Goal: Task Accomplishment & Management: Use online tool/utility

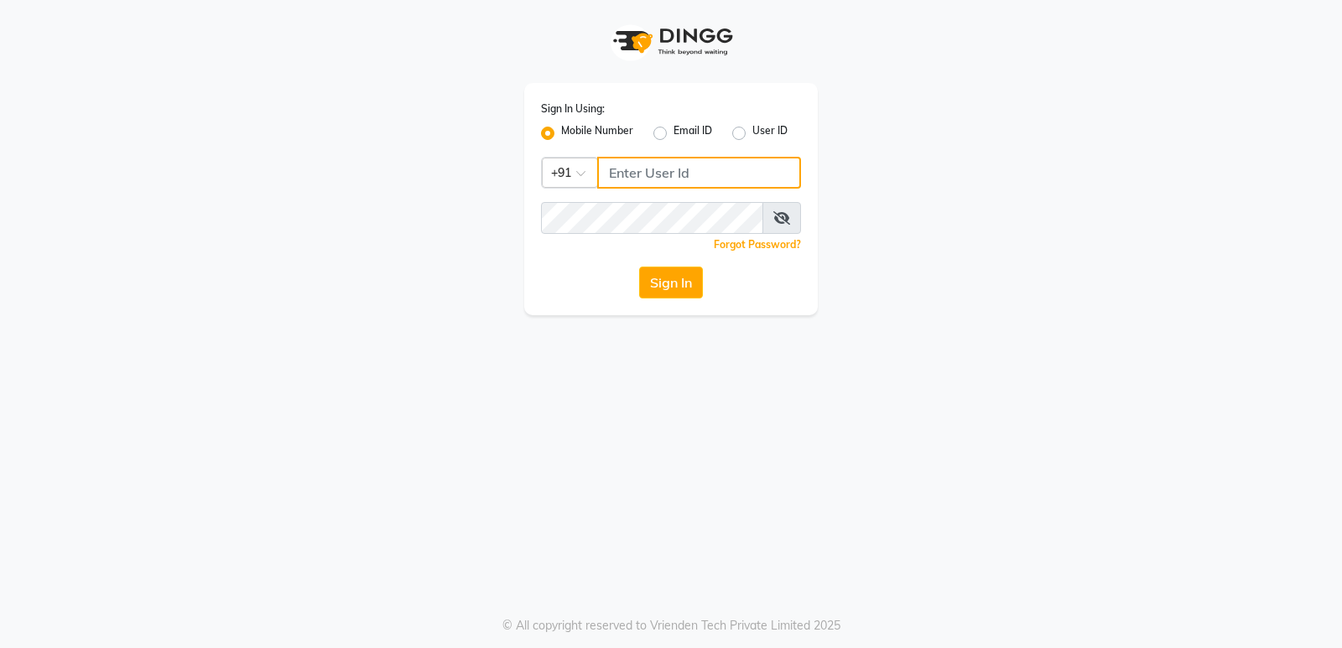
click at [638, 177] on input "Username" at bounding box center [699, 173] width 204 height 32
drag, startPoint x: 607, startPoint y: 168, endPoint x: 761, endPoint y: 165, distance: 153.5
click at [761, 165] on input "8169518462" at bounding box center [699, 173] width 204 height 32
type input "8169518462"
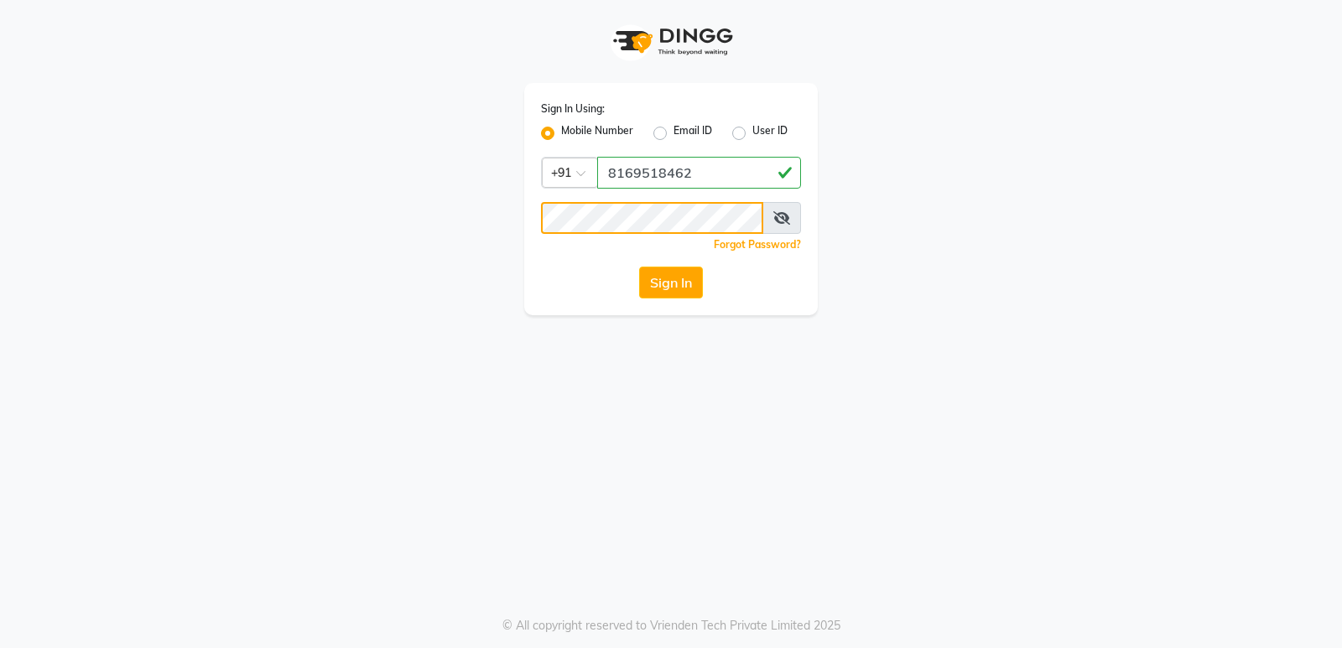
click at [639, 267] on button "Sign In" at bounding box center [671, 283] width 64 height 32
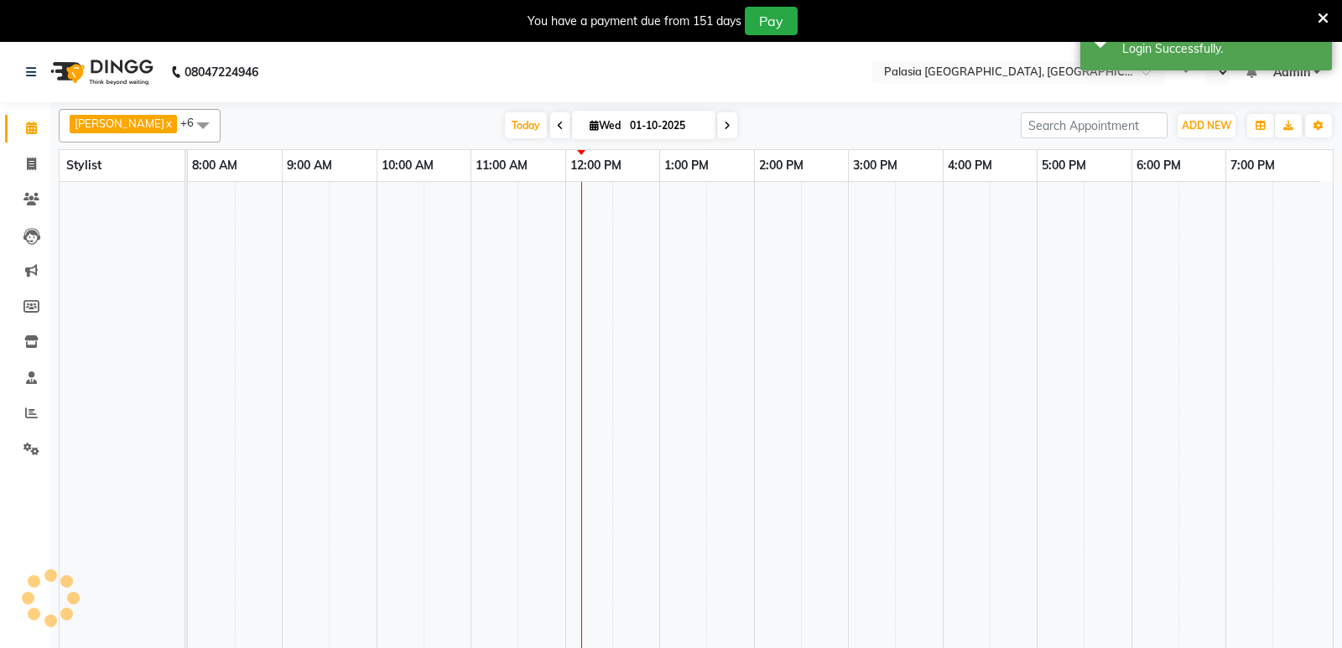
select select "en"
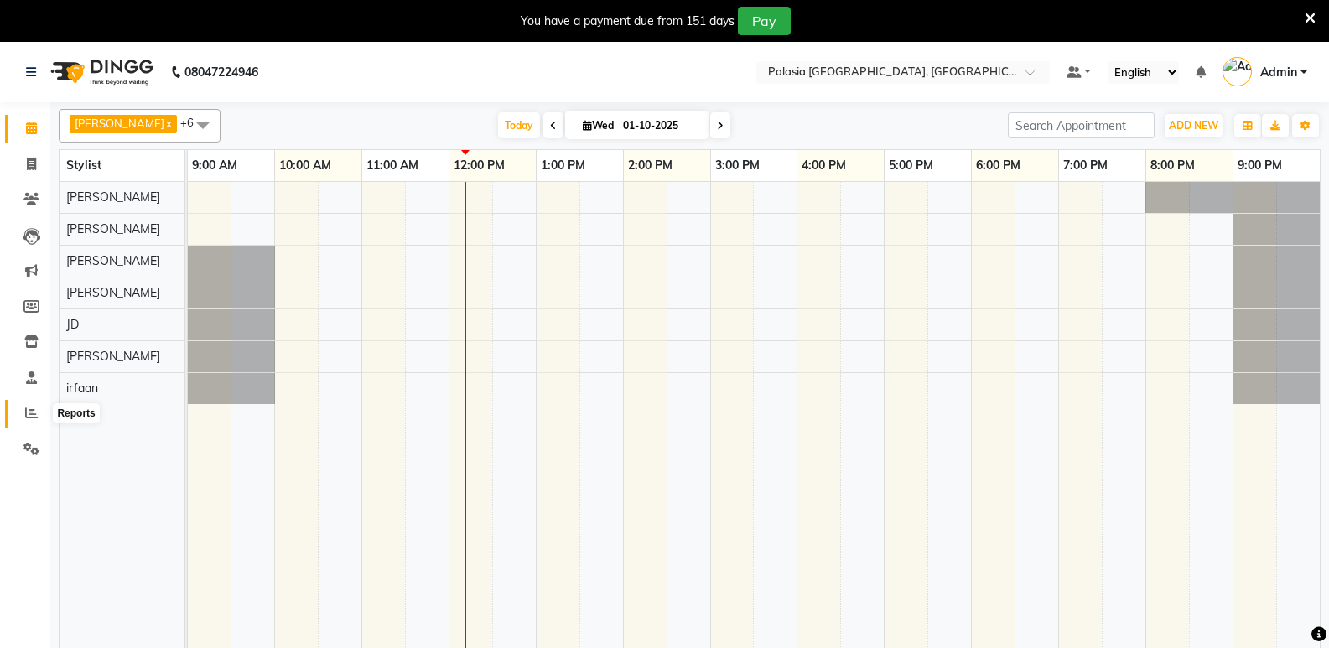
click at [34, 407] on icon at bounding box center [31, 413] width 13 height 13
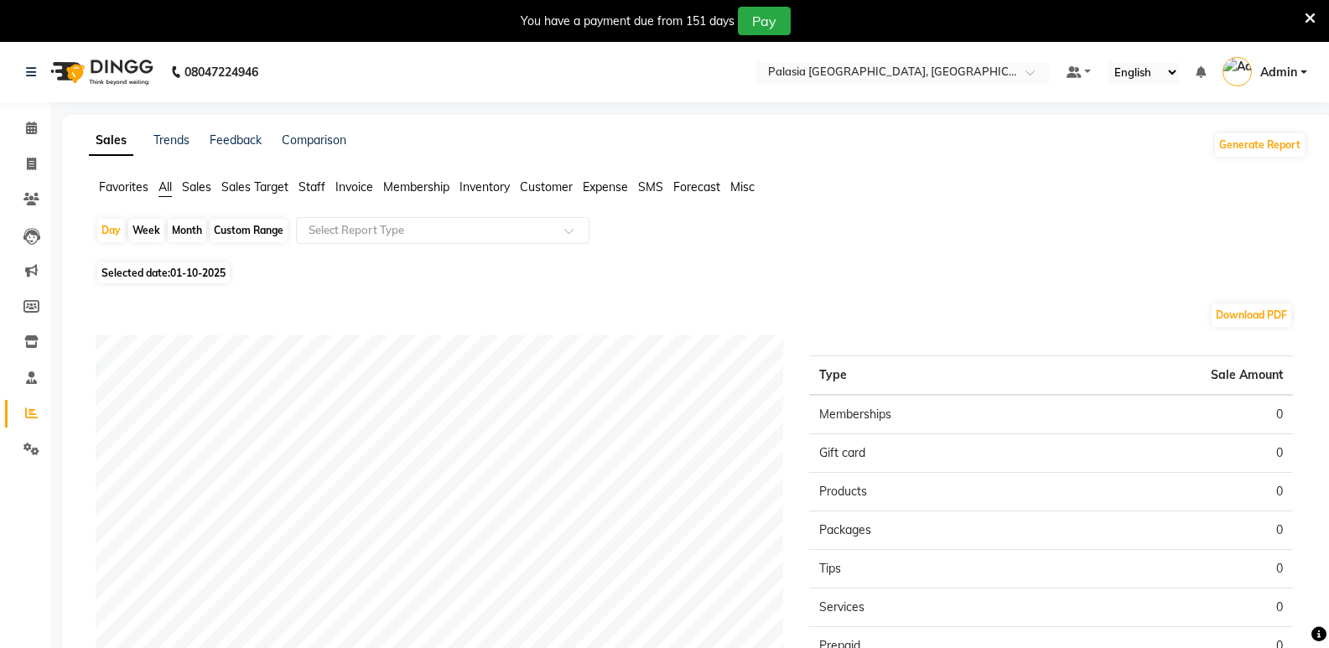
click at [309, 184] on span "Staff" at bounding box center [312, 186] width 27 height 15
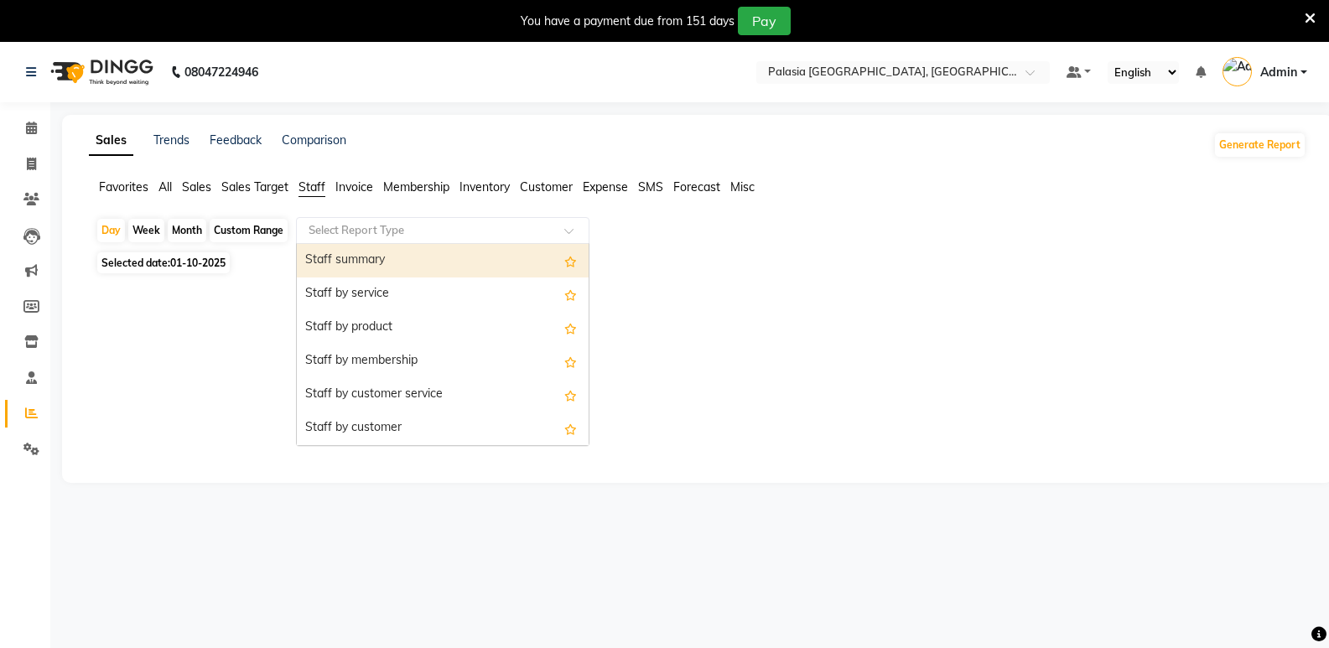
click at [341, 225] on input "text" at bounding box center [426, 230] width 242 height 17
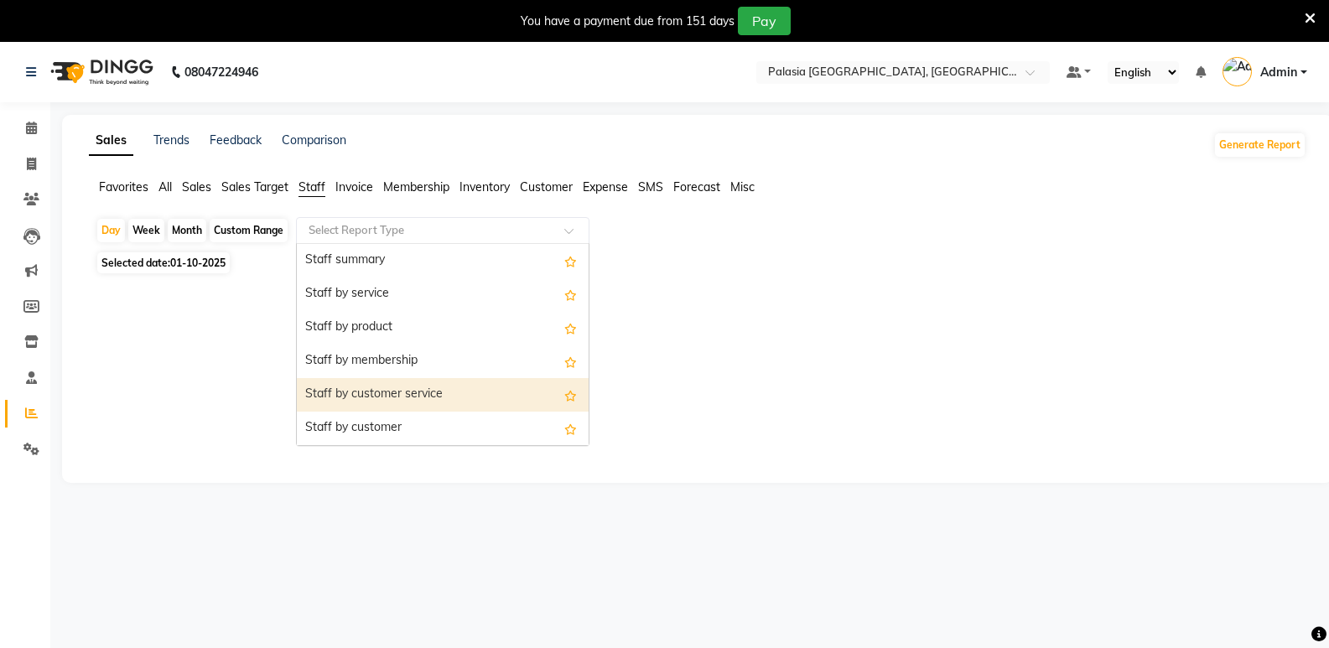
click at [374, 393] on div "Staff by customer service" at bounding box center [443, 395] width 292 height 34
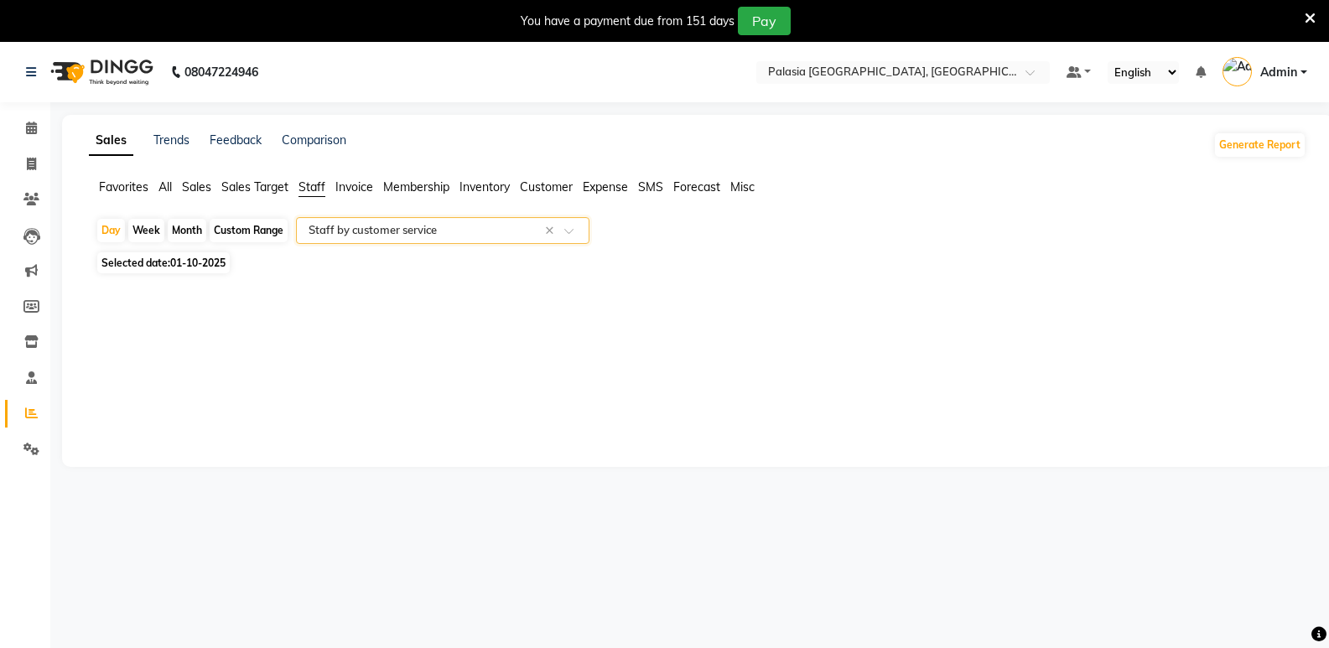
click at [164, 268] on span "Selected date: [DATE]" at bounding box center [163, 262] width 133 height 21
select select "10"
select select "2025"
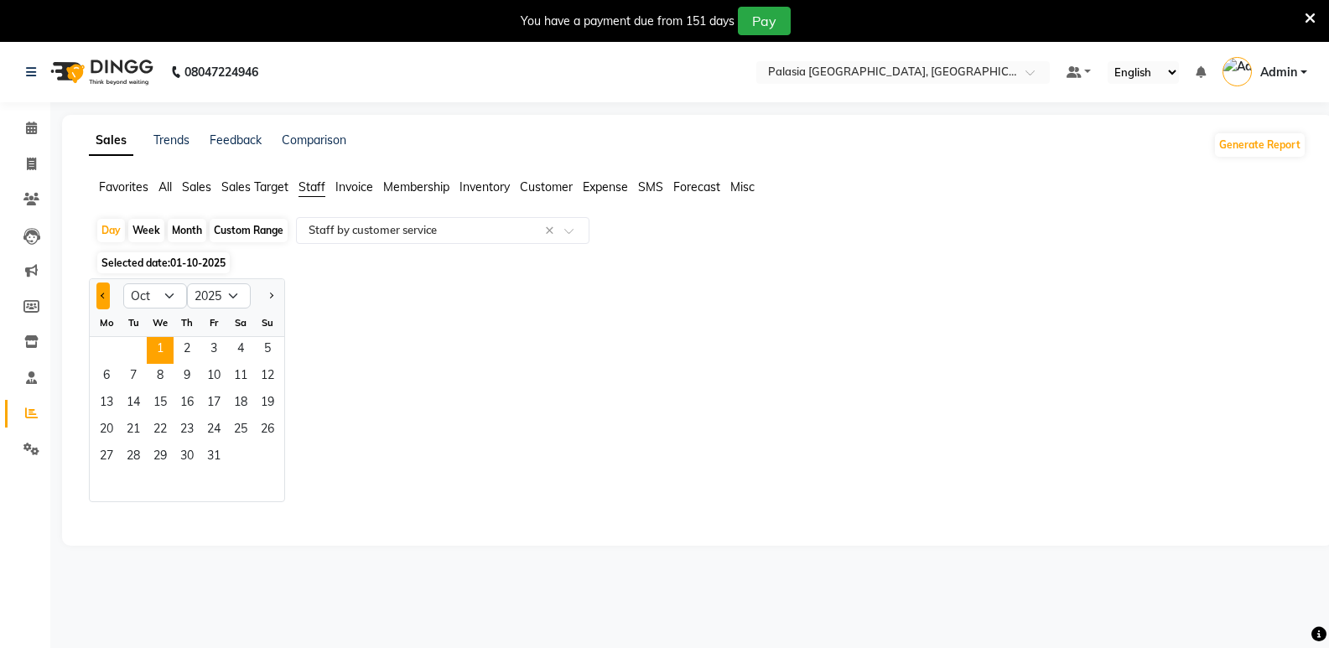
click at [98, 294] on button "Previous month" at bounding box center [102, 296] width 13 height 27
select select "9"
click at [127, 424] on span "23" at bounding box center [133, 431] width 27 height 27
select select "full_report"
select select "csv"
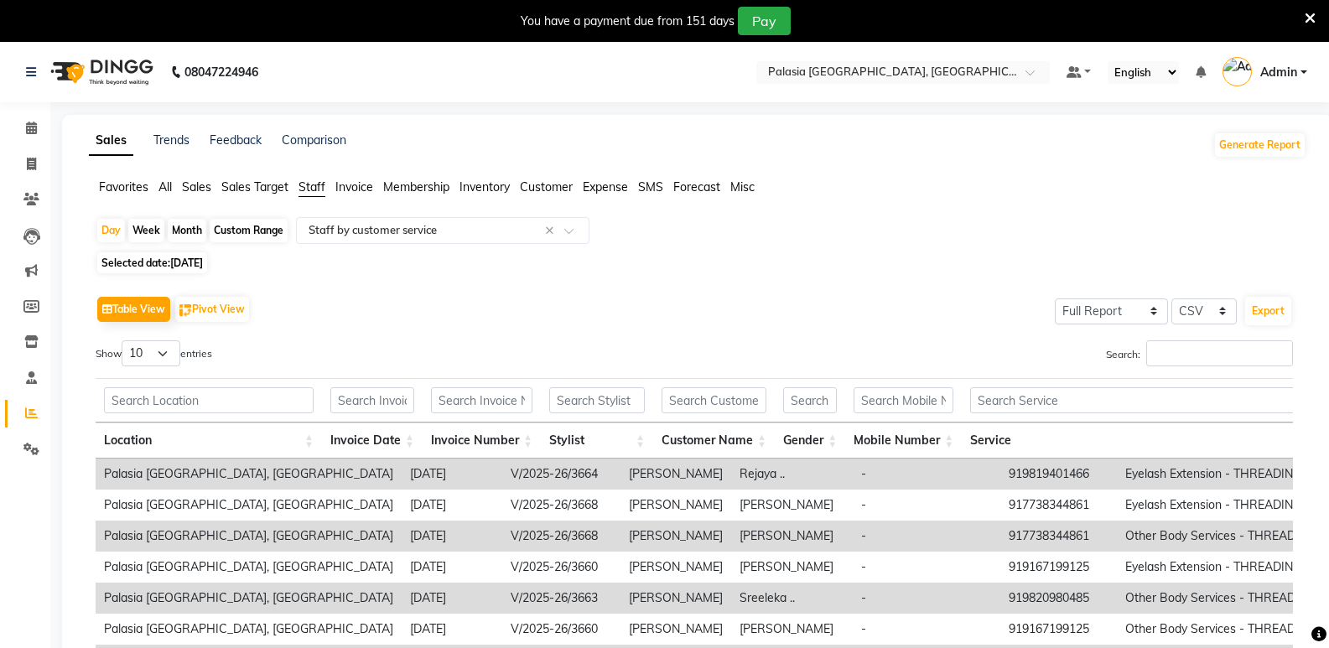
click at [242, 234] on div "Custom Range" at bounding box center [249, 230] width 78 height 23
select select "9"
select select "2025"
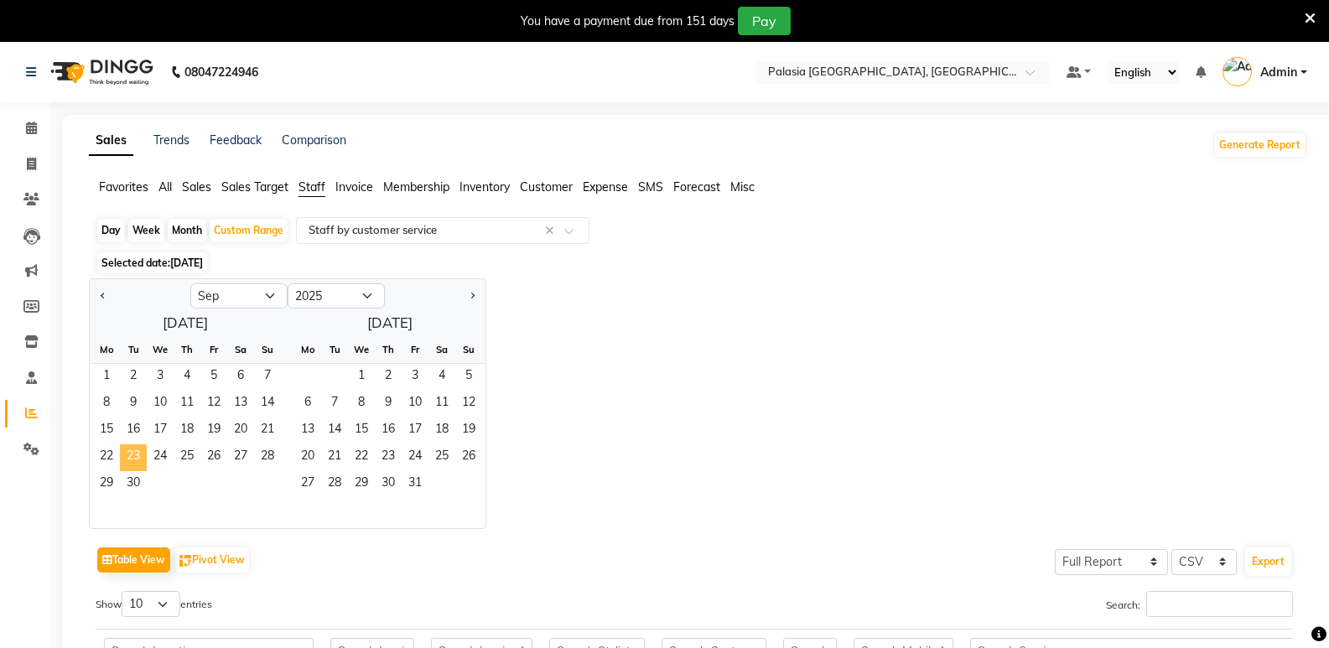
click at [139, 460] on span "23" at bounding box center [133, 458] width 27 height 27
click at [140, 482] on span "30" at bounding box center [133, 484] width 27 height 27
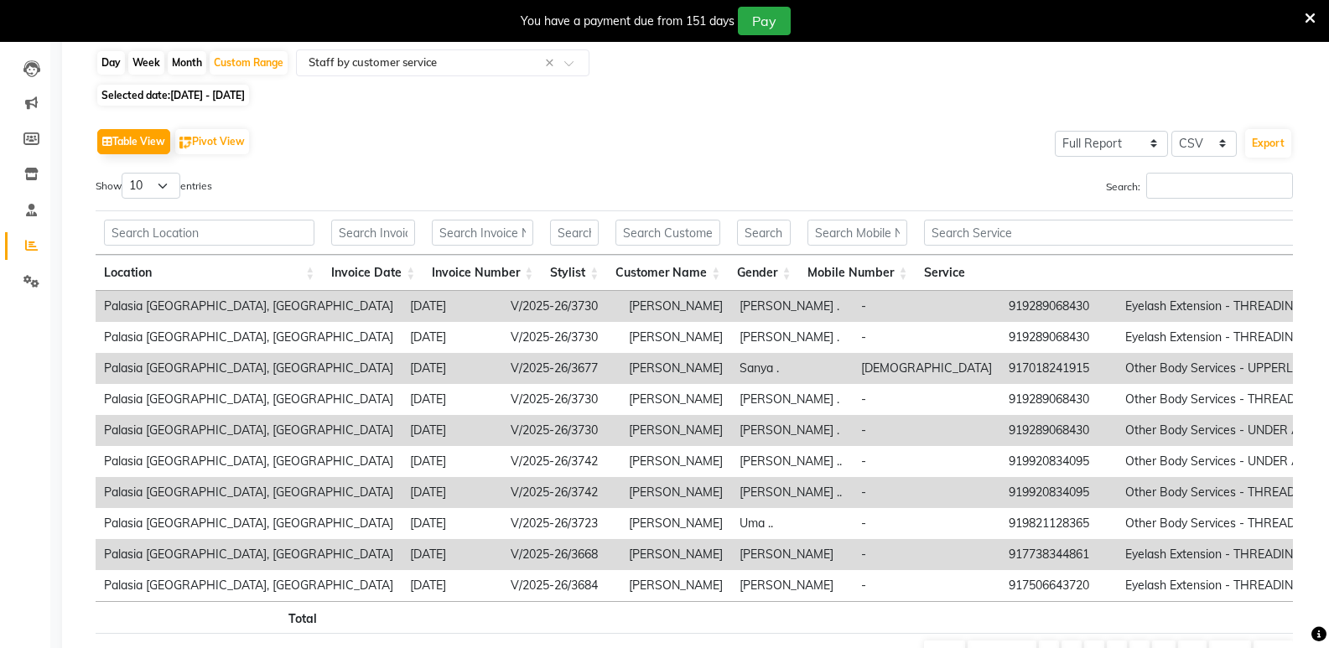
scroll to position [252, 0]
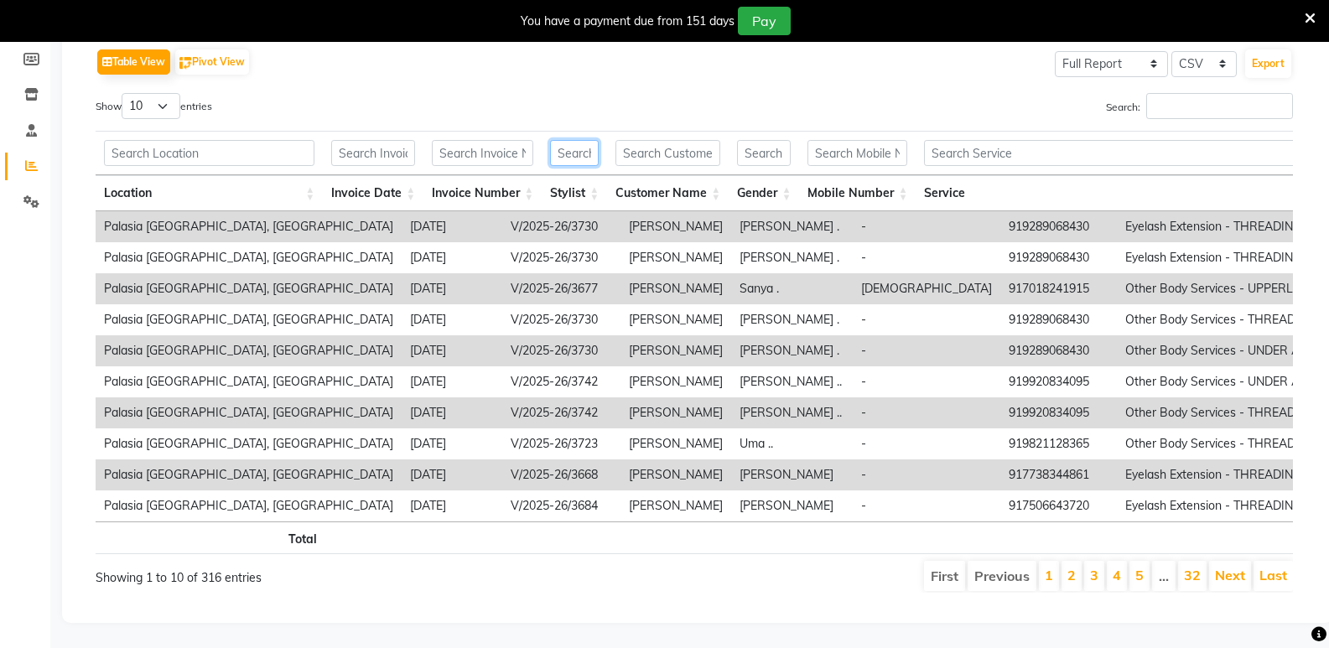
click at [576, 154] on input "text" at bounding box center [574, 153] width 49 height 26
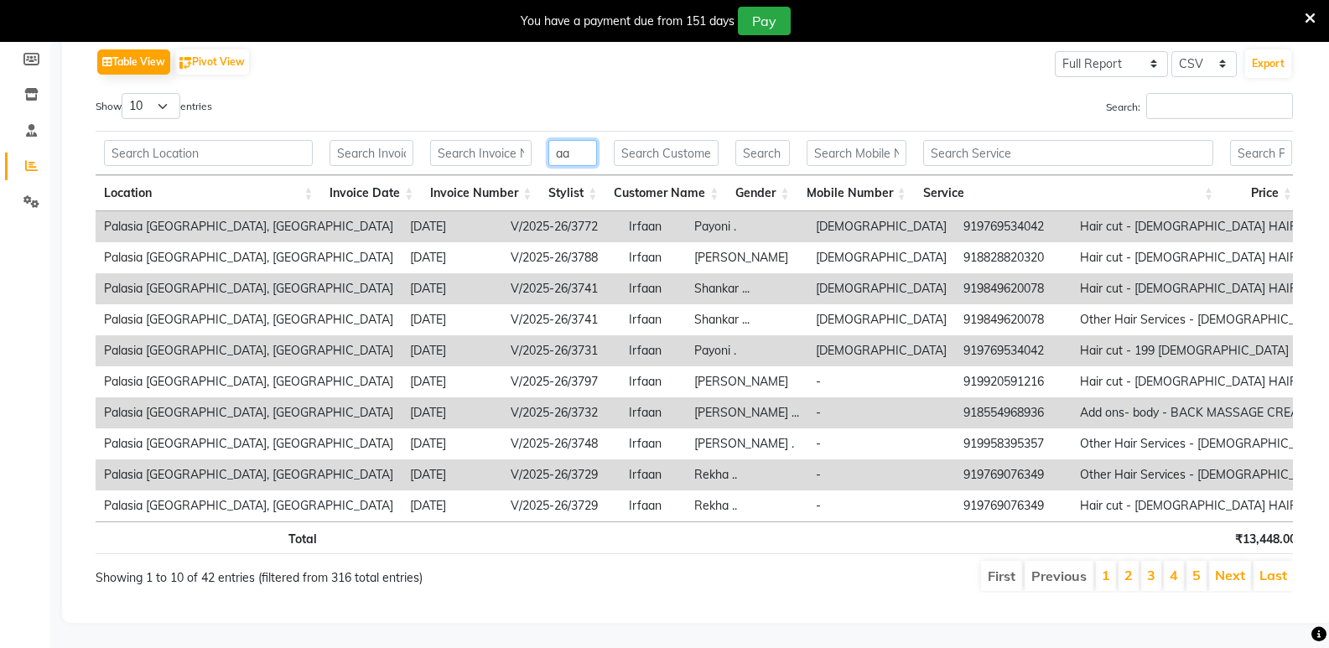
type input "aar"
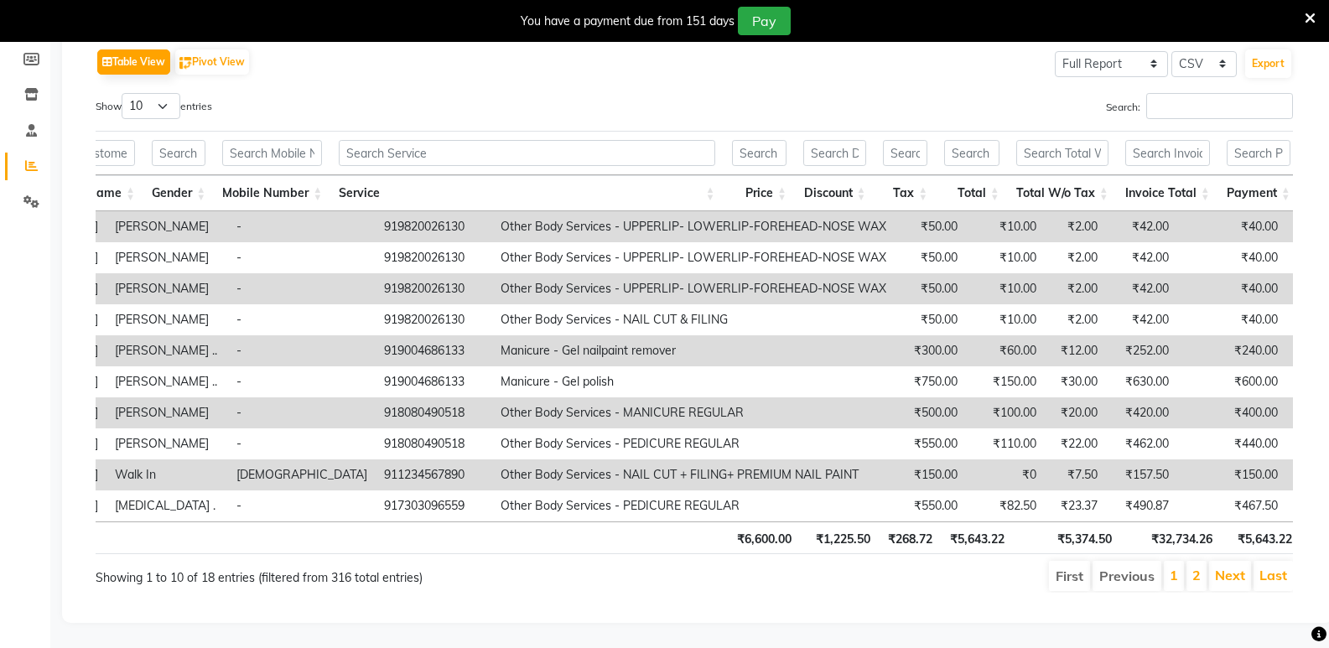
scroll to position [0, 693]
